Goal: Transaction & Acquisition: Download file/media

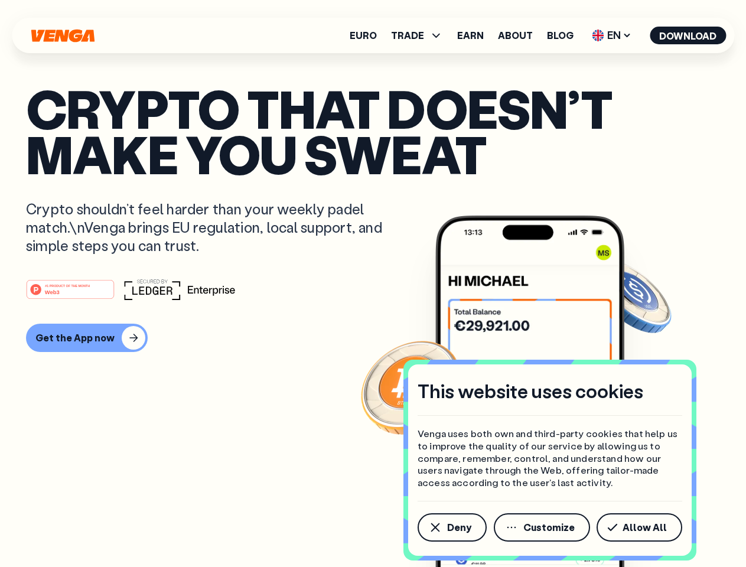
click at [373, 284] on div "#1 PRODUCT OF THE MONTH Web3" at bounding box center [373, 289] width 694 height 21
click at [451, 528] on span "Deny" at bounding box center [459, 527] width 24 height 9
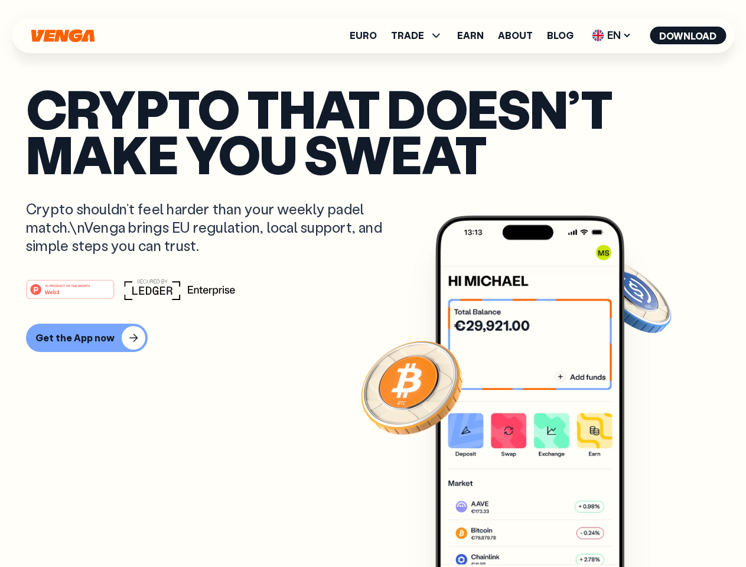
click at [543, 528] on img at bounding box center [529, 414] width 189 height 396
click at [642, 528] on article "Crypto that doesn’t make you sweat Crypto shouldn’t feel harder than your weekl…" at bounding box center [373, 307] width 694 height 443
click at [421, 35] on span "TRADE" at bounding box center [407, 35] width 33 height 9
click at [612, 35] on span "EN" at bounding box center [612, 35] width 48 height 19
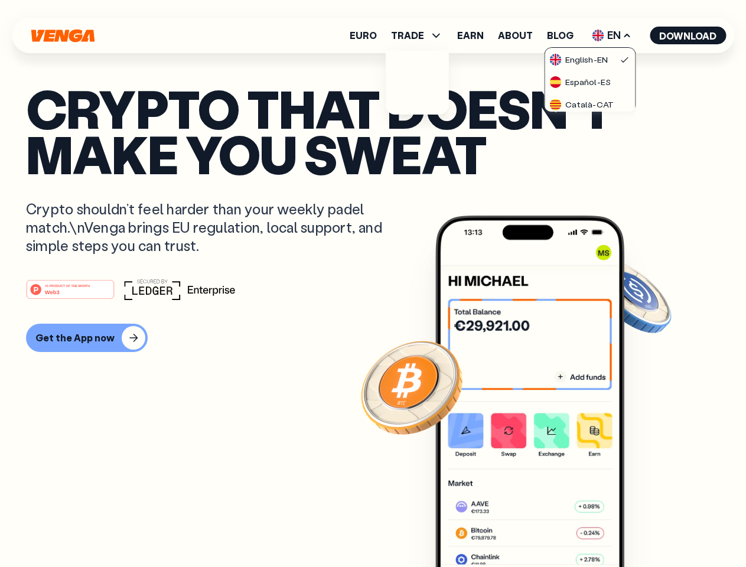
click at [688, 35] on button "Download" at bounding box center [688, 36] width 76 height 18
